Goal: Navigation & Orientation: Find specific page/section

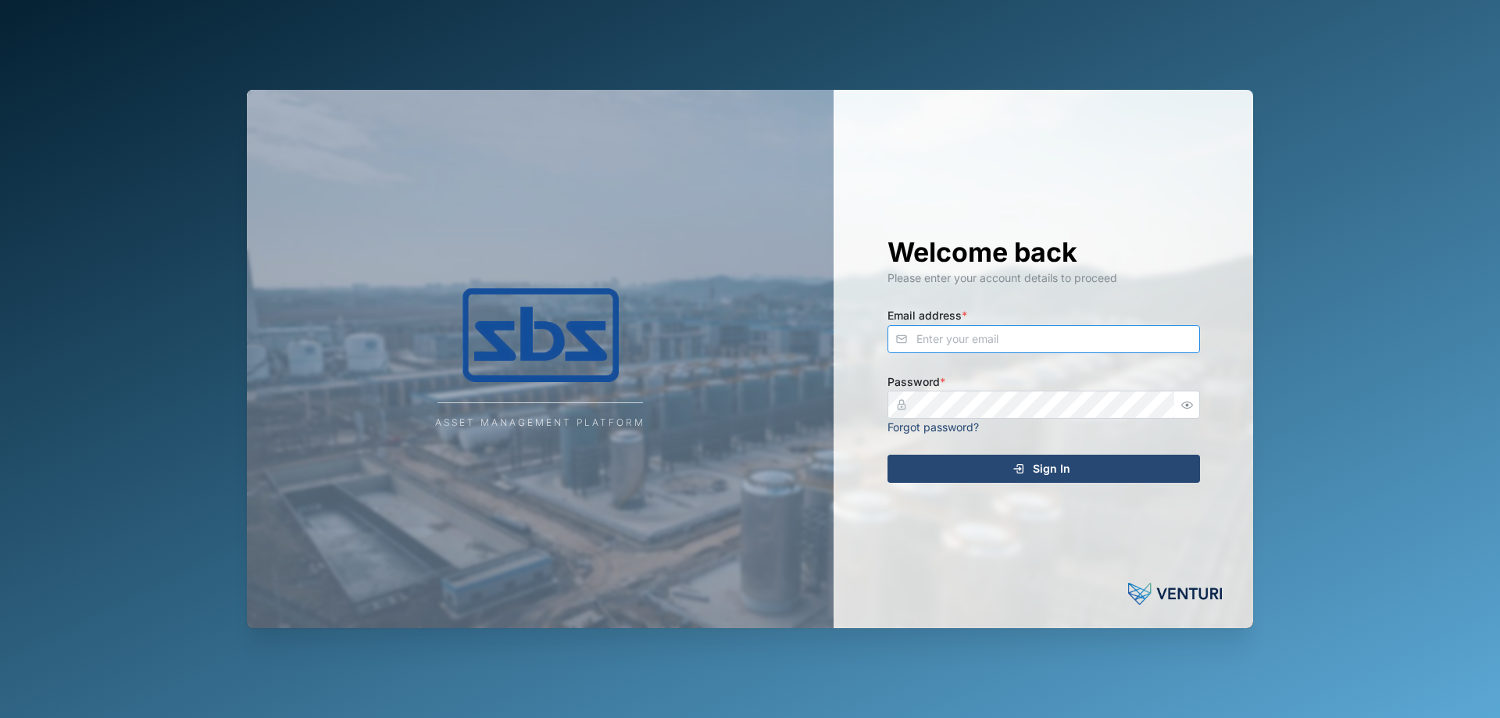
click at [947, 330] on input "Email address *" at bounding box center [1043, 339] width 312 height 28
type input "[PERSON_NAME][EMAIL_ADDRESS][DOMAIN_NAME]"
click at [912, 460] on div "Sign In" at bounding box center [1040, 468] width 287 height 27
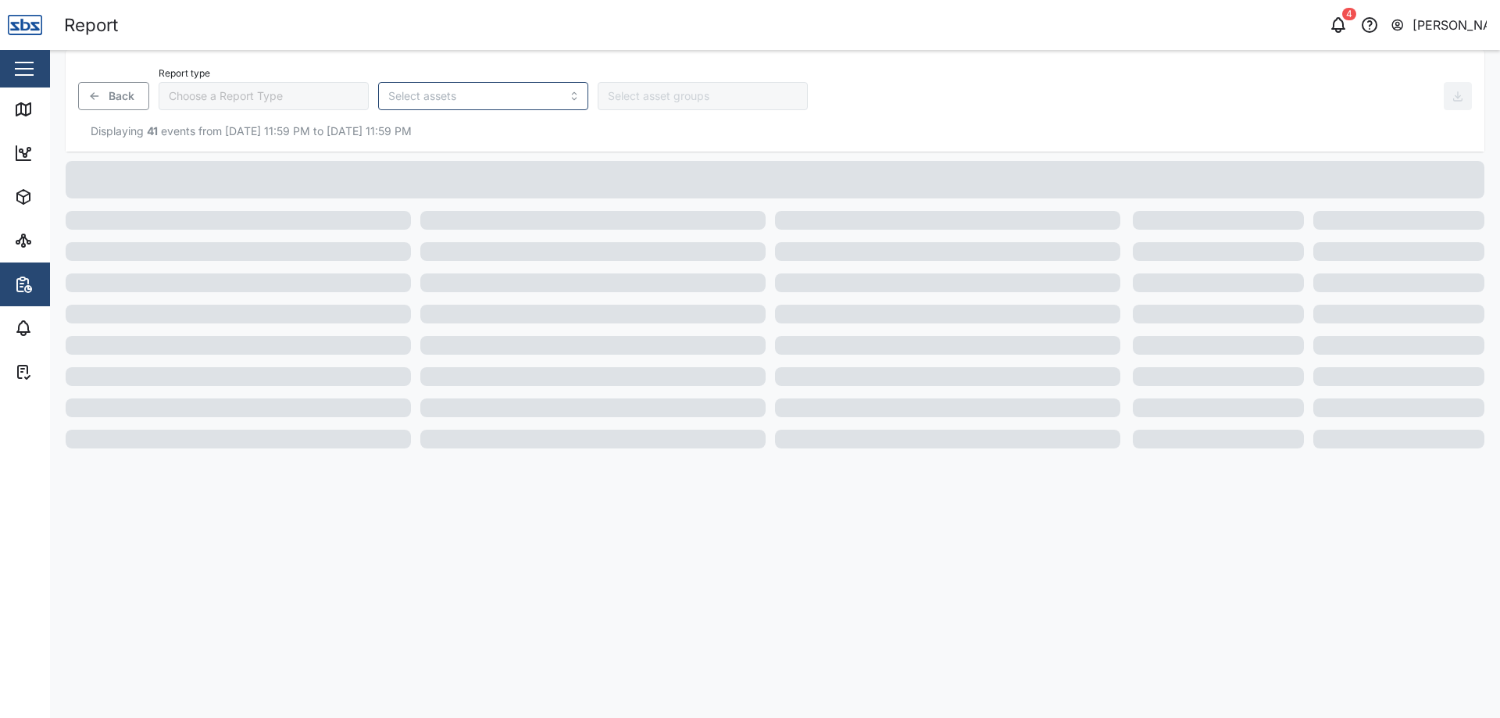
type input "Trip History"
click at [40, 102] on div "Map" at bounding box center [45, 109] width 62 height 19
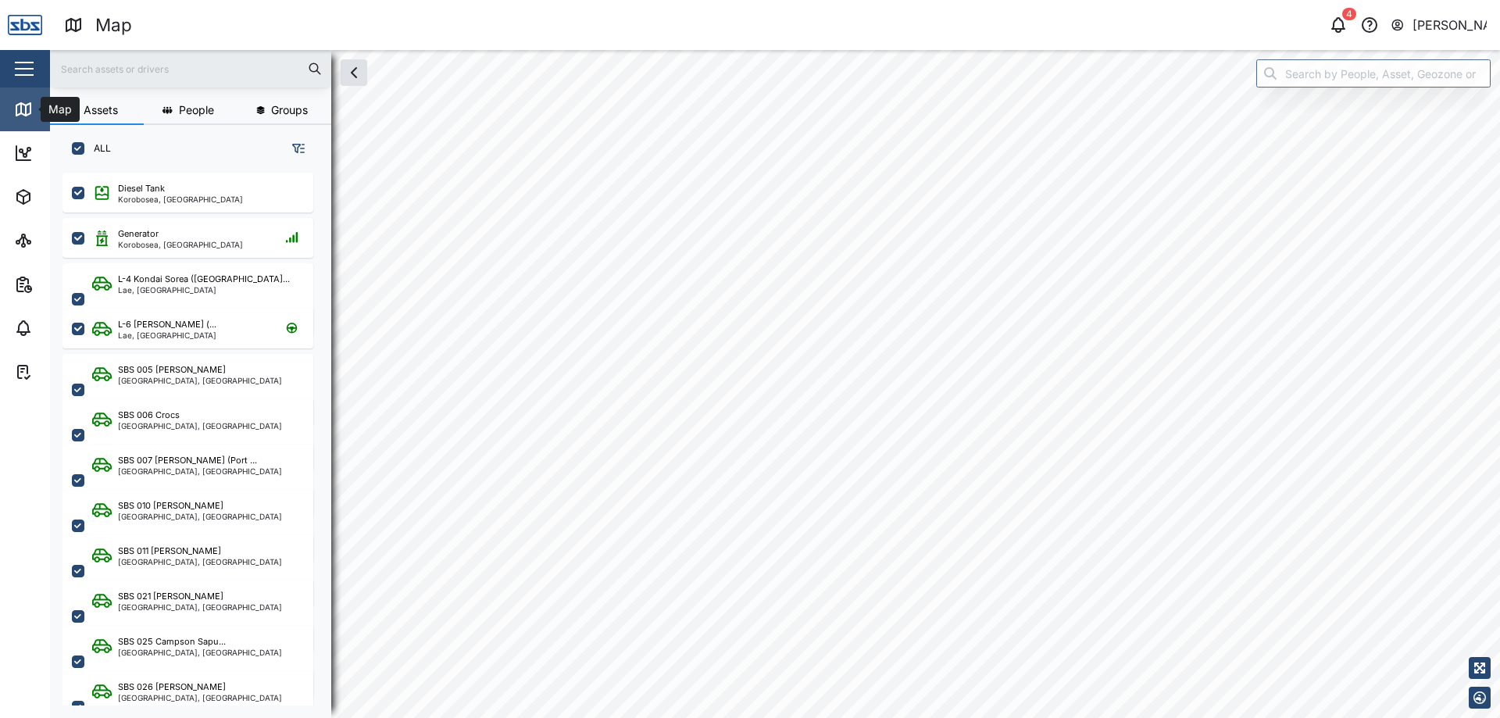
scroll to position [526, 244]
